Goal: Check status: Check status

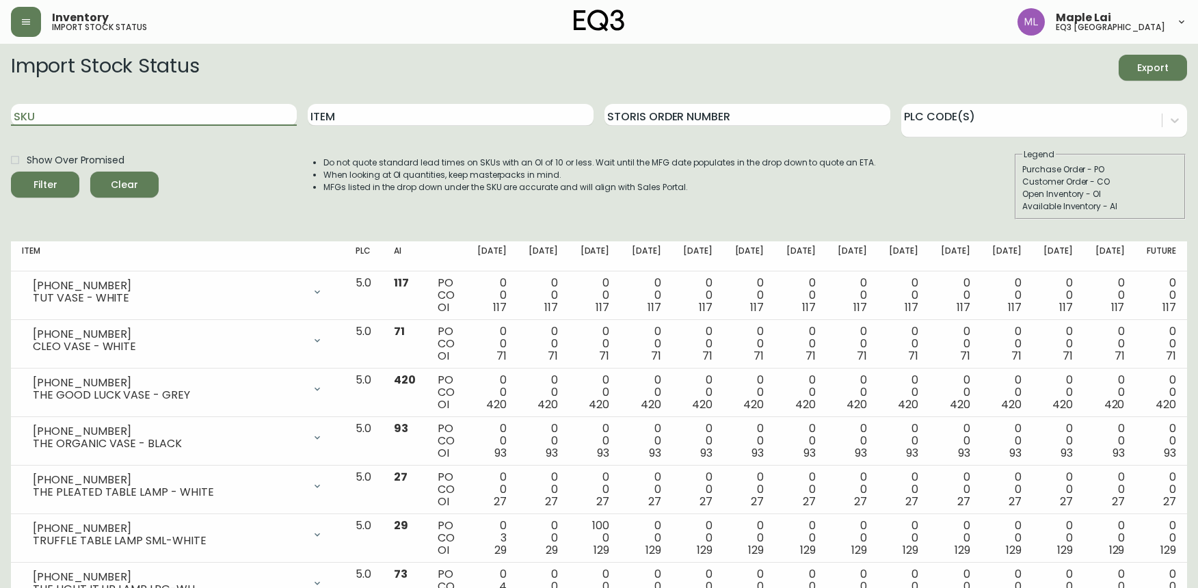
click at [161, 111] on input "SKU" at bounding box center [154, 115] width 286 height 22
click at [11, 172] on button "Filter" at bounding box center [45, 185] width 68 height 26
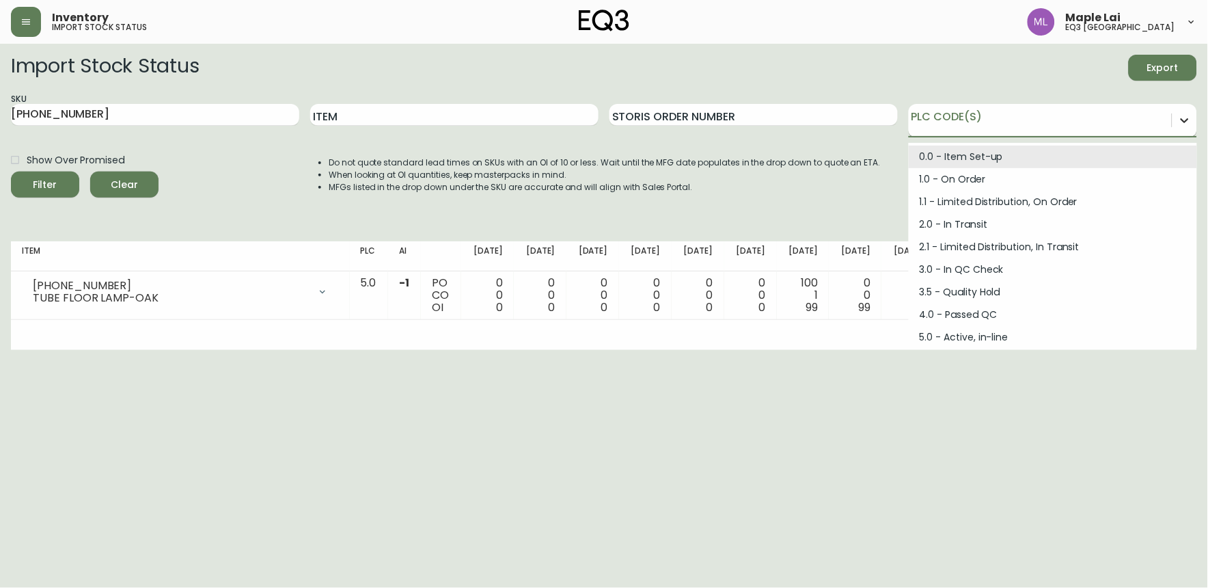
click at [1187, 120] on icon at bounding box center [1185, 120] width 8 height 5
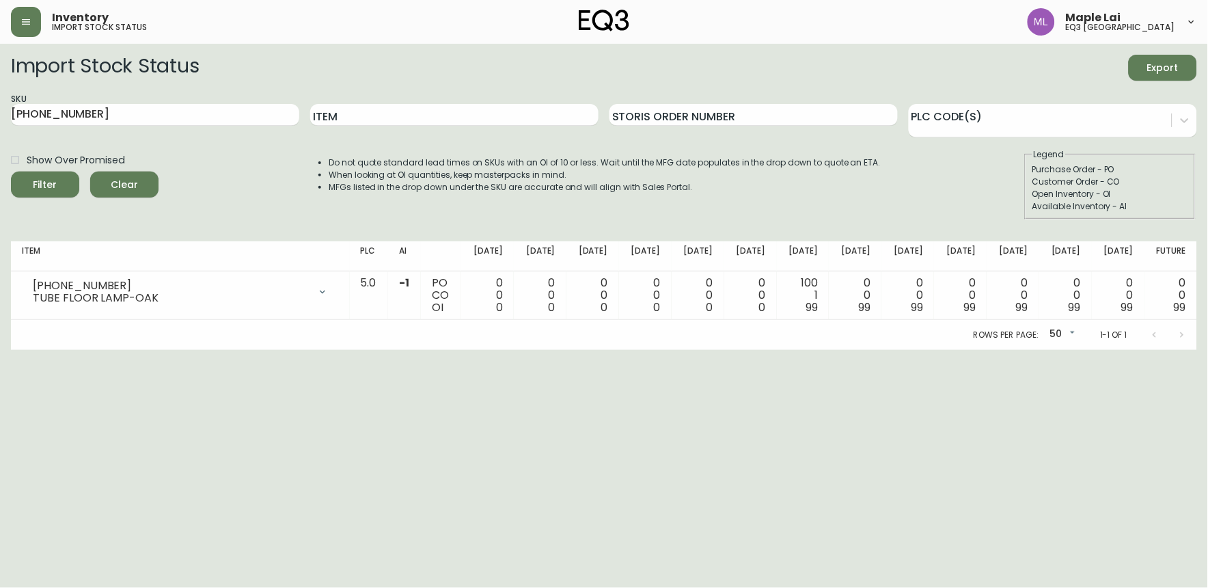
click at [571, 350] on html "Inventory import stock status Maple Lai eq3 [GEOGRAPHIC_DATA] Import Stock Stat…" at bounding box center [604, 175] width 1208 height 350
click at [224, 109] on input "[PHONE_NUMBER]" at bounding box center [155, 115] width 288 height 22
type input "3"
paste input "3020-643-16-A"
click at [11, 172] on button "Filter" at bounding box center [45, 185] width 68 height 26
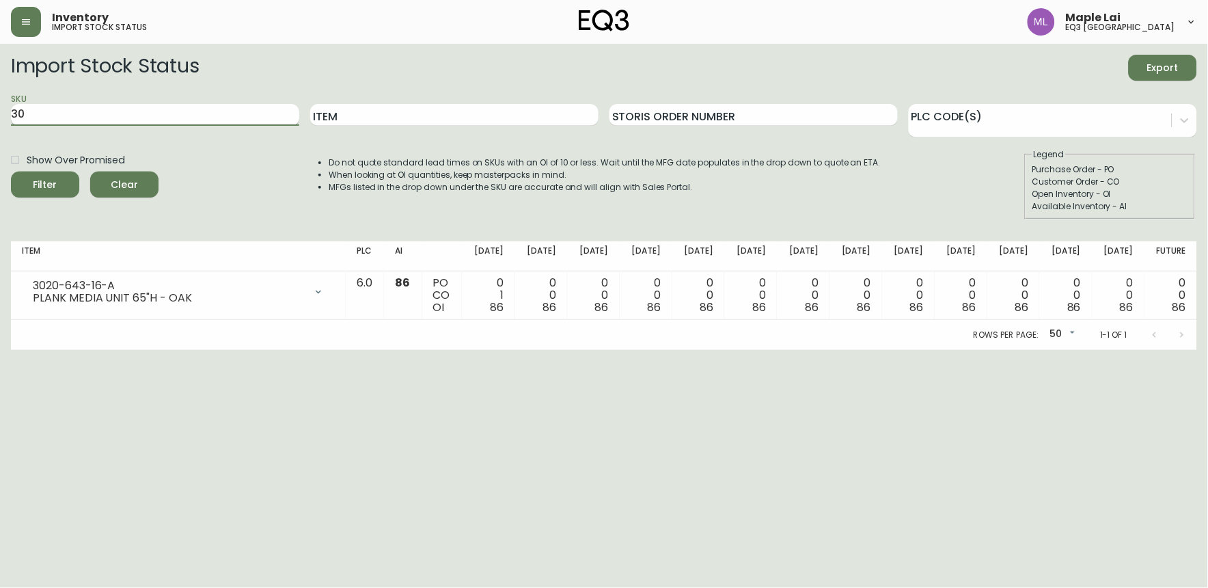
type input "3"
paste input "3020-657-16-A"
click at [11, 172] on button "Filter" at bounding box center [45, 185] width 68 height 26
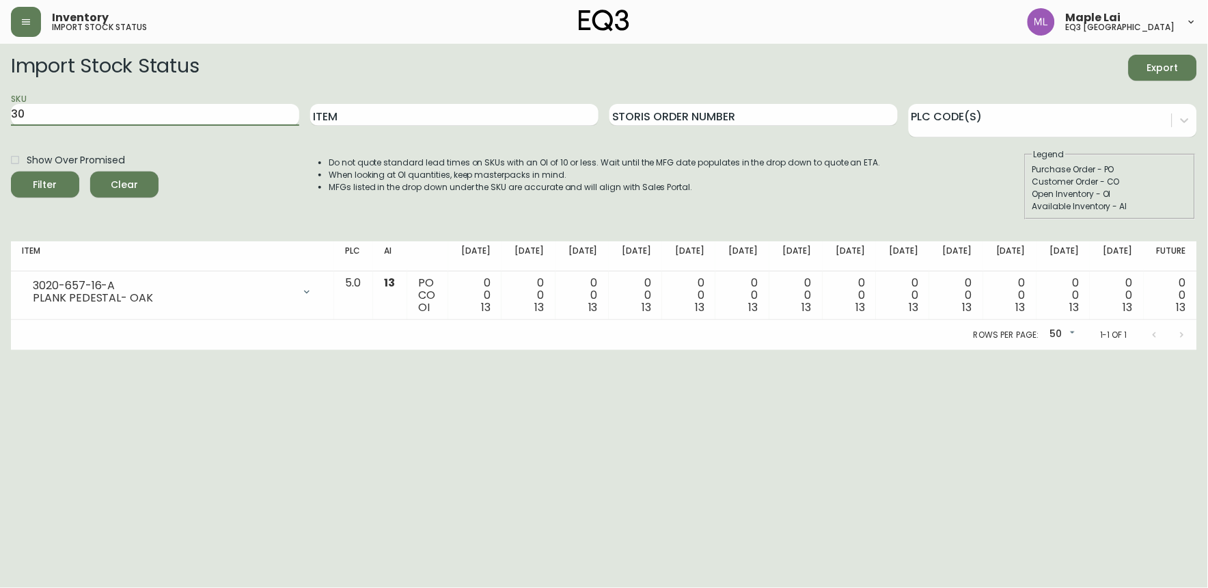
type input "3"
paste input "3020-662-16-A"
click at [11, 172] on button "Filter" at bounding box center [45, 185] width 68 height 26
type input "3"
click at [173, 114] on input "SKU" at bounding box center [155, 115] width 288 height 22
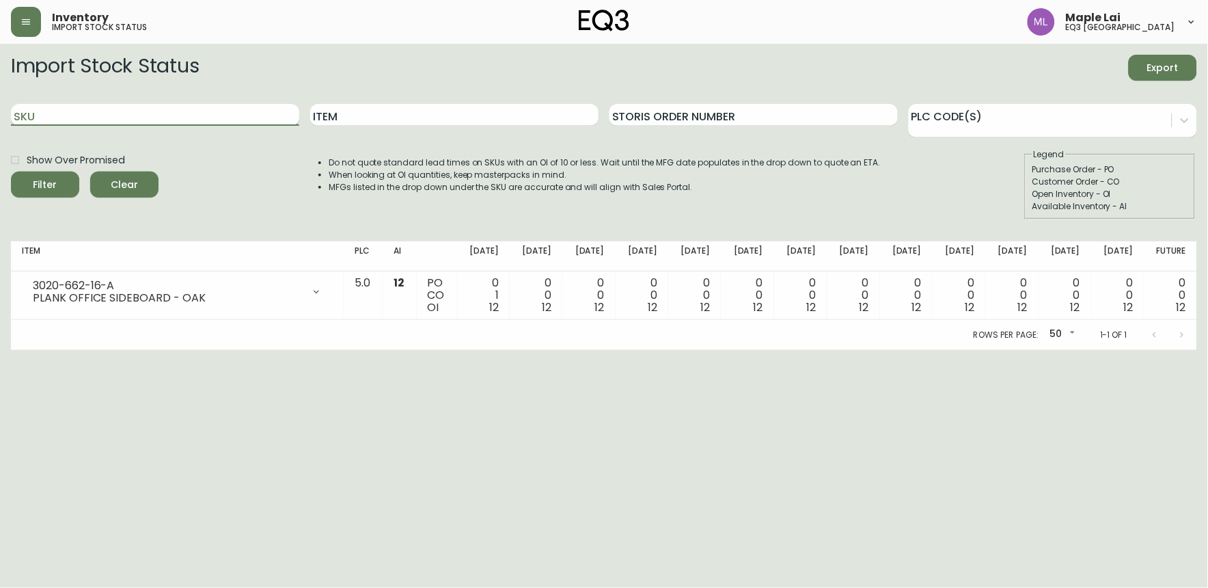
paste input "[PHONE_NUMBER]"
type input "[PHONE_NUMBER]"
click at [11, 172] on button "Filter" at bounding box center [45, 185] width 68 height 26
